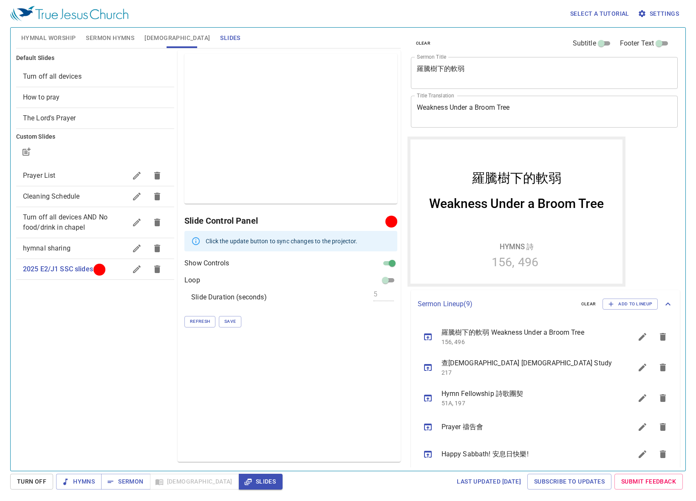
click at [101, 335] on div "Default Slides Turn off all devices How to pray The Lord's Prayer Custom Slides…" at bounding box center [94, 255] width 161 height 415
click at [25, 156] on icon "button" at bounding box center [26, 152] width 10 height 10
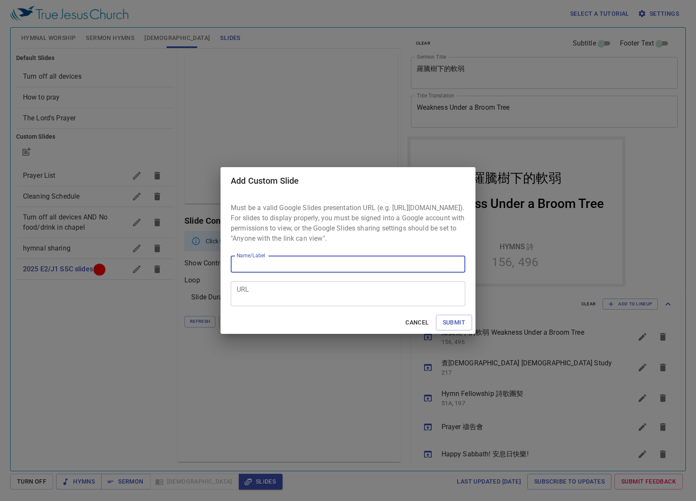
click at [294, 291] on textarea "URL" at bounding box center [348, 294] width 223 height 16
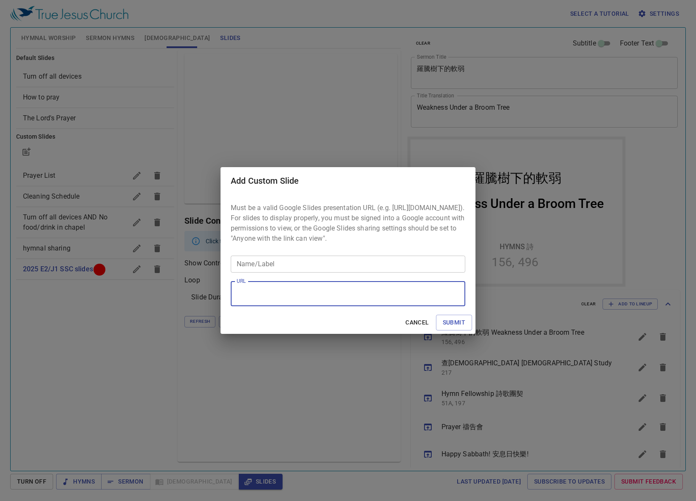
paste textarea "[URL][DOMAIN_NAME]"
type textarea "[URL][DOMAIN_NAME]"
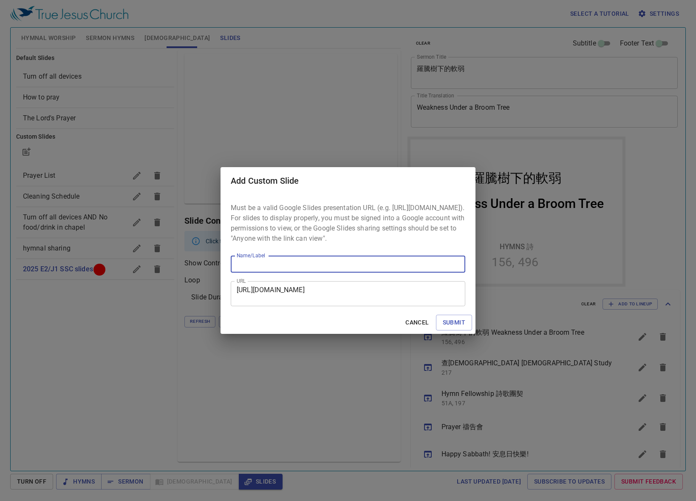
click at [291, 267] on input "Name/Label" at bounding box center [348, 263] width 235 height 17
type input "Class A: HS"
click at [445, 328] on span "Submit" at bounding box center [454, 322] width 23 height 11
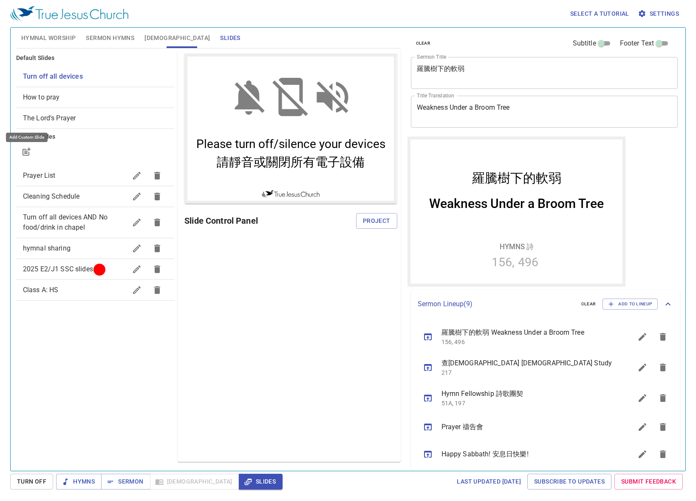
scroll to position [0, 0]
click at [77, 285] on span "Class A: HS" at bounding box center [75, 290] width 104 height 10
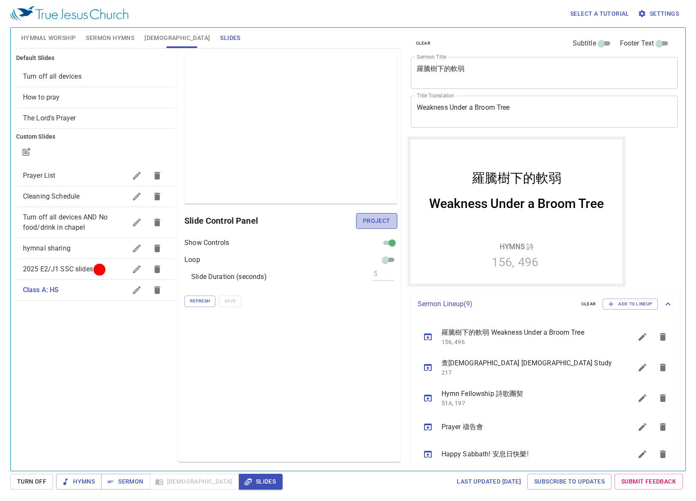
click at [370, 225] on span "Project" at bounding box center [377, 220] width 28 height 11
click at [633, 161] on div "clear Subtitle Footer Text Sermon Title 羅騰樹下的軟弱 x Sermon Title Title Translatio…" at bounding box center [544, 245] width 280 height 443
click at [63, 43] on button "Hymnal Worship" at bounding box center [48, 38] width 65 height 20
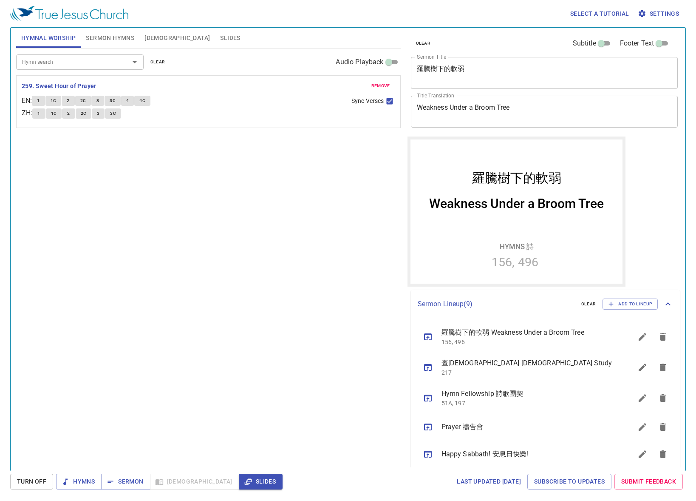
click at [159, 62] on span "clear" at bounding box center [157, 62] width 15 height 8
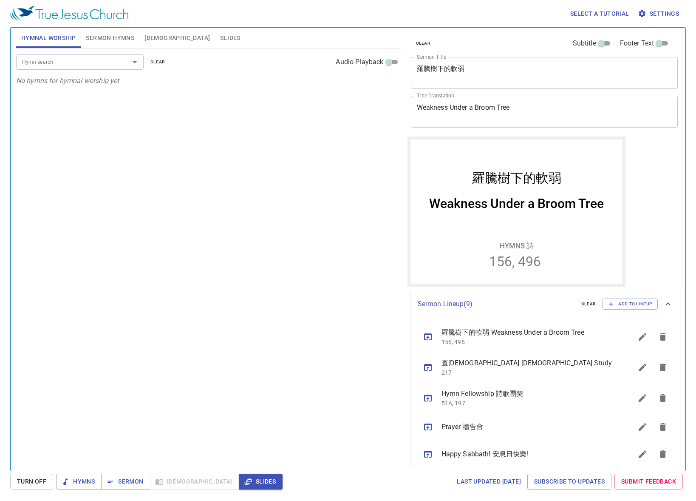
click at [109, 66] on input "Hymn search" at bounding box center [67, 62] width 97 height 10
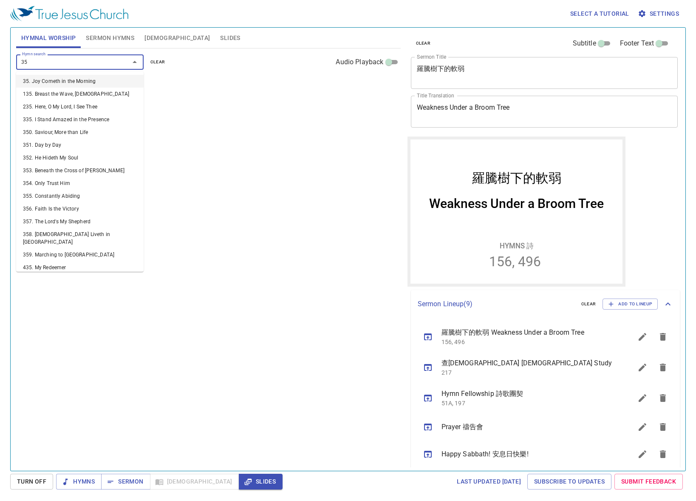
type input "358"
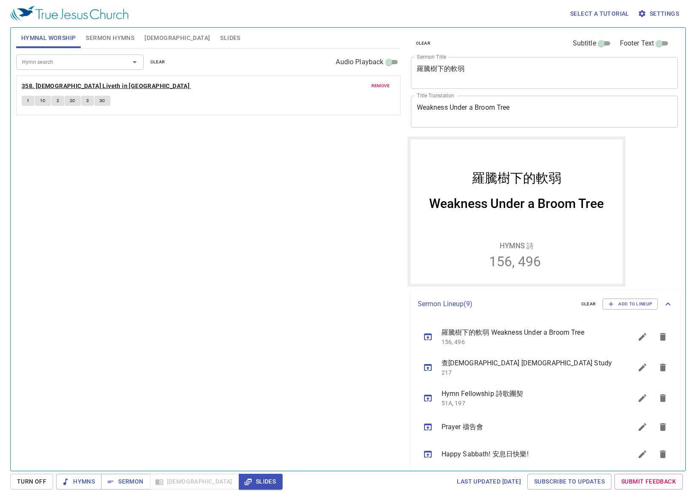
click at [89, 86] on b "358. [DEMOGRAPHIC_DATA] Liveth in [GEOGRAPHIC_DATA]" at bounding box center [106, 86] width 168 height 11
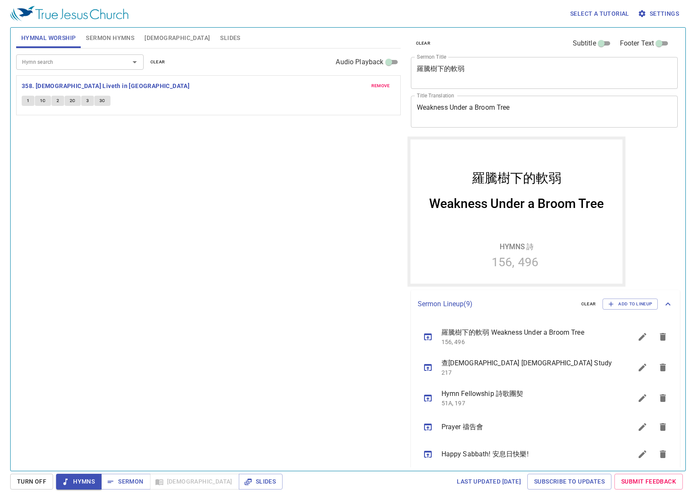
click at [220, 35] on span "Slides" at bounding box center [230, 38] width 20 height 11
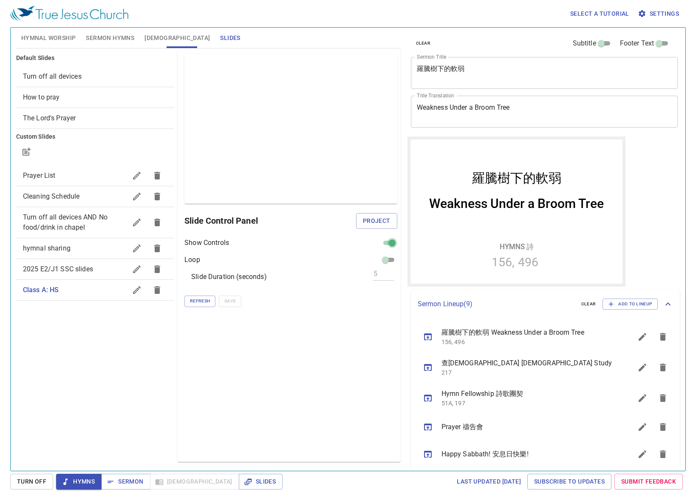
click at [392, 239] on input "checkbox" at bounding box center [392, 244] width 31 height 10
checkbox input "false"
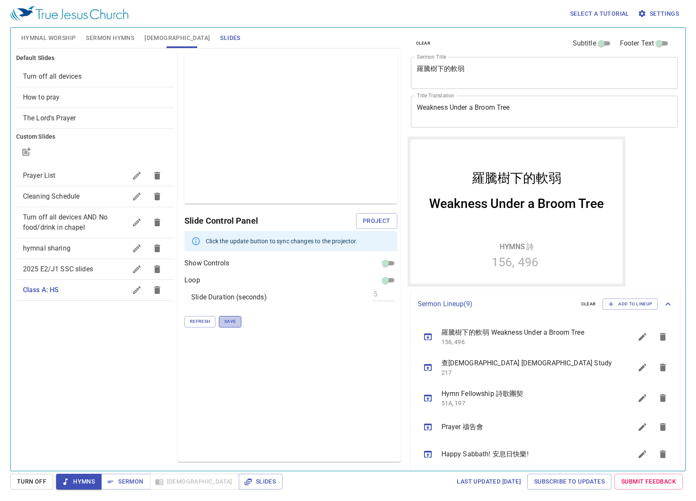
click at [231, 320] on span "Save" at bounding box center [229, 321] width 11 height 8
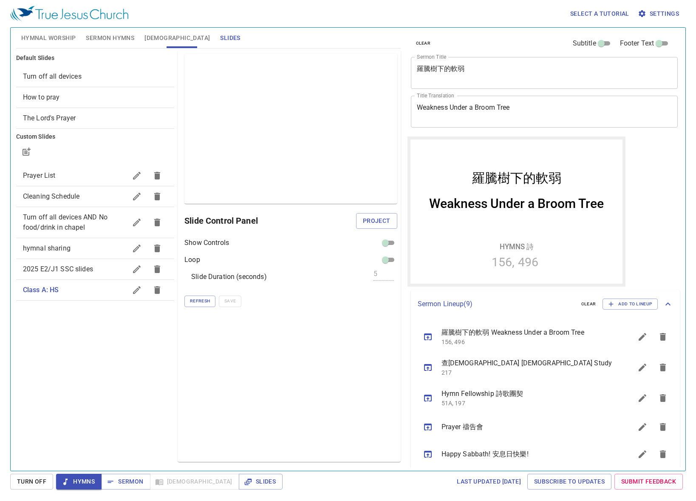
click at [631, 164] on div "clear Subtitle Footer Text Sermon Title 羅騰樹下的軟弱 x Sermon Title Title Translatio…" at bounding box center [544, 245] width 280 height 443
click at [25, 151] on icon "button" at bounding box center [27, 150] width 6 height 6
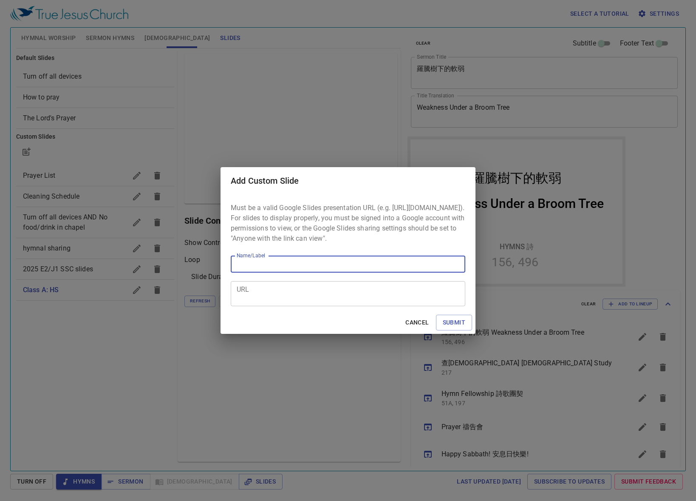
click at [325, 298] on textarea "URL" at bounding box center [348, 294] width 223 height 16
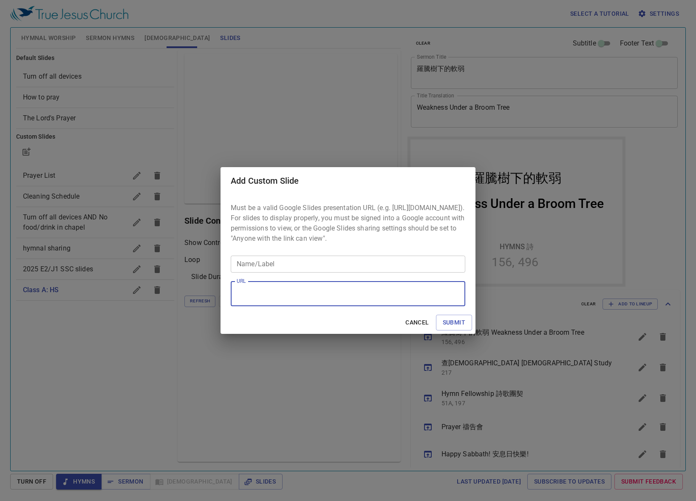
paste textarea "[URL][DOMAIN_NAME]"
type textarea "[URL][DOMAIN_NAME]"
click at [315, 263] on input "Name/Label" at bounding box center [348, 263] width 235 height 17
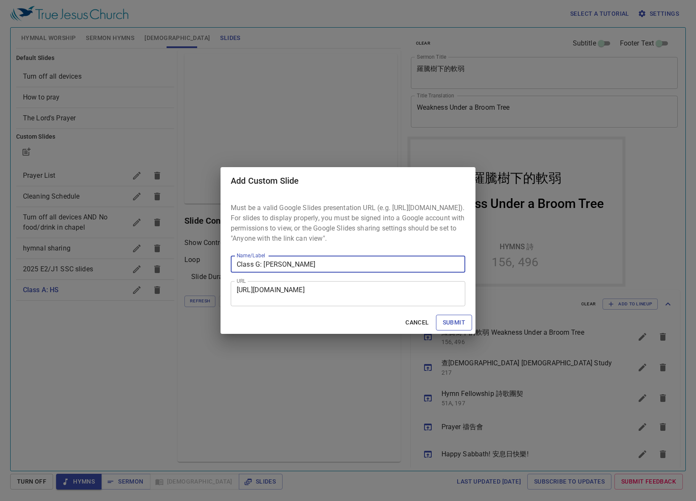
type input "Class G: [PERSON_NAME]"
click at [464, 328] on span "Submit" at bounding box center [454, 322] width 23 height 11
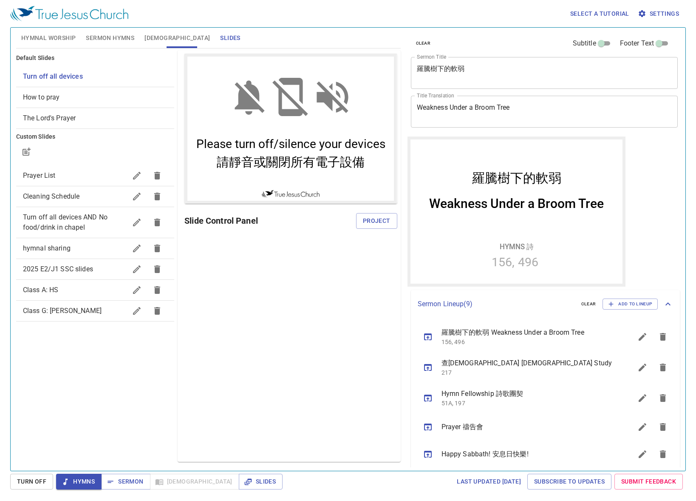
drag, startPoint x: 205, startPoint y: 2, endPoint x: 647, endPoint y: 184, distance: 478.0
click at [647, 184] on div "clear Subtitle Footer Text Sermon Title 羅騰樹下的軟弱 x Sermon Title Title Translatio…" at bounding box center [544, 245] width 280 height 443
click at [643, 255] on div "clear Subtitle Footer Text Sermon Title 羅騰樹下的軟弱 x Sermon Title Title Translatio…" at bounding box center [544, 245] width 280 height 443
click at [25, 158] on button "button" at bounding box center [26, 151] width 20 height 20
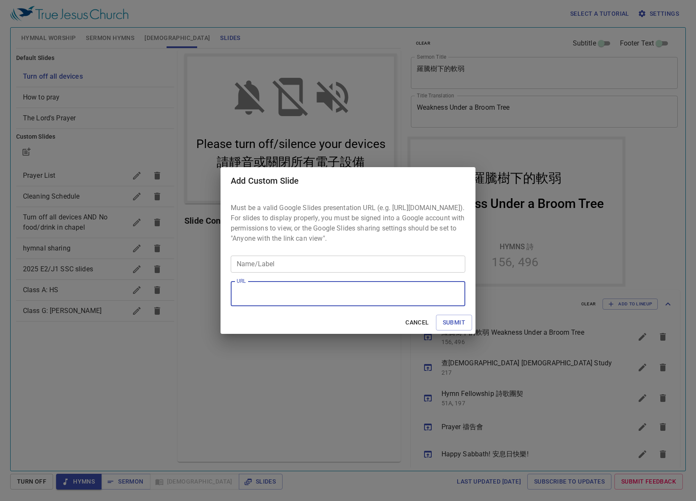
click at [285, 292] on textarea "URL" at bounding box center [348, 294] width 223 height 16
paste textarea "[URL][DOMAIN_NAME]"
type textarea "[URL][DOMAIN_NAME]"
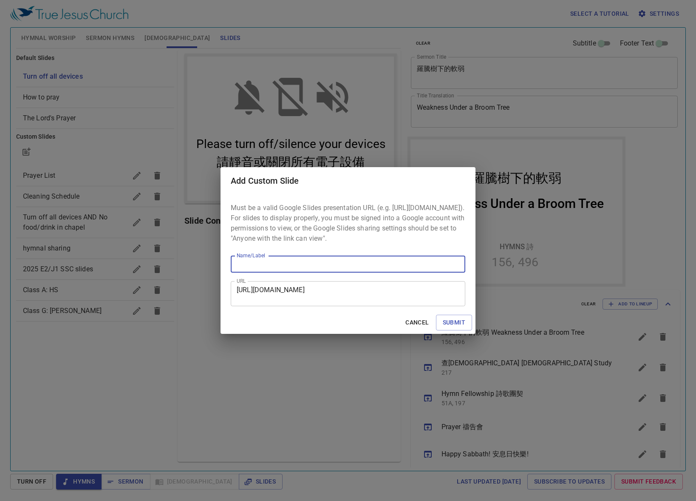
click at [287, 271] on input "Name/Label" at bounding box center [348, 263] width 235 height 17
type input "/"
type input "Class C ([PERSON_NAME])"
click at [441, 330] on button "Submit" at bounding box center [454, 322] width 36 height 16
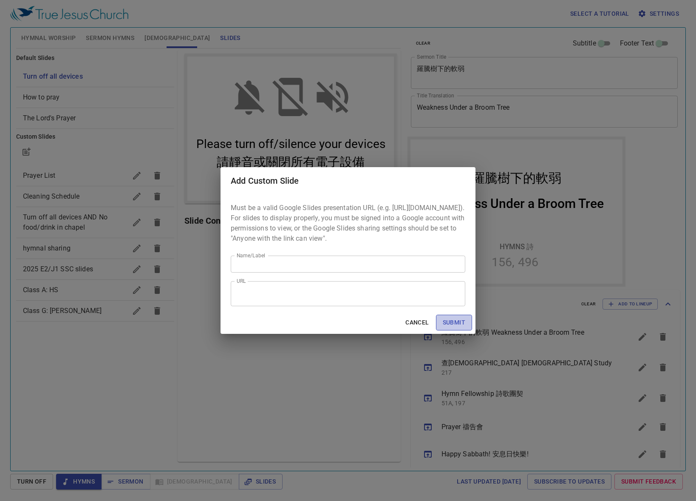
scroll to position [0, 0]
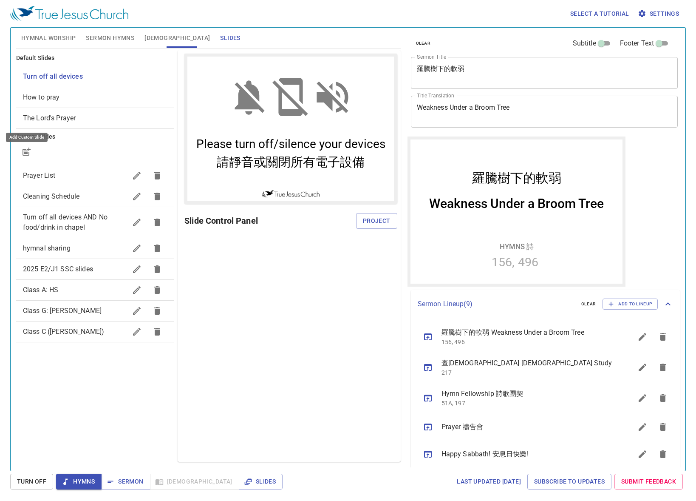
click at [76, 293] on span "Class A: HS" at bounding box center [75, 290] width 104 height 10
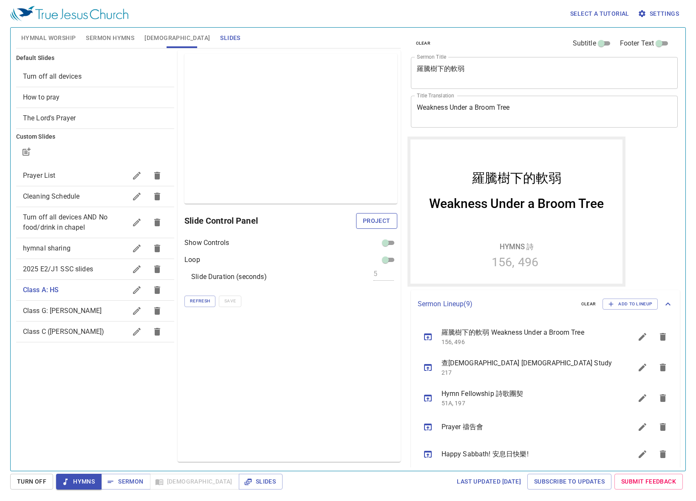
click at [394, 218] on button "Project" at bounding box center [376, 221] width 41 height 16
